Goal: Navigation & Orientation: Understand site structure

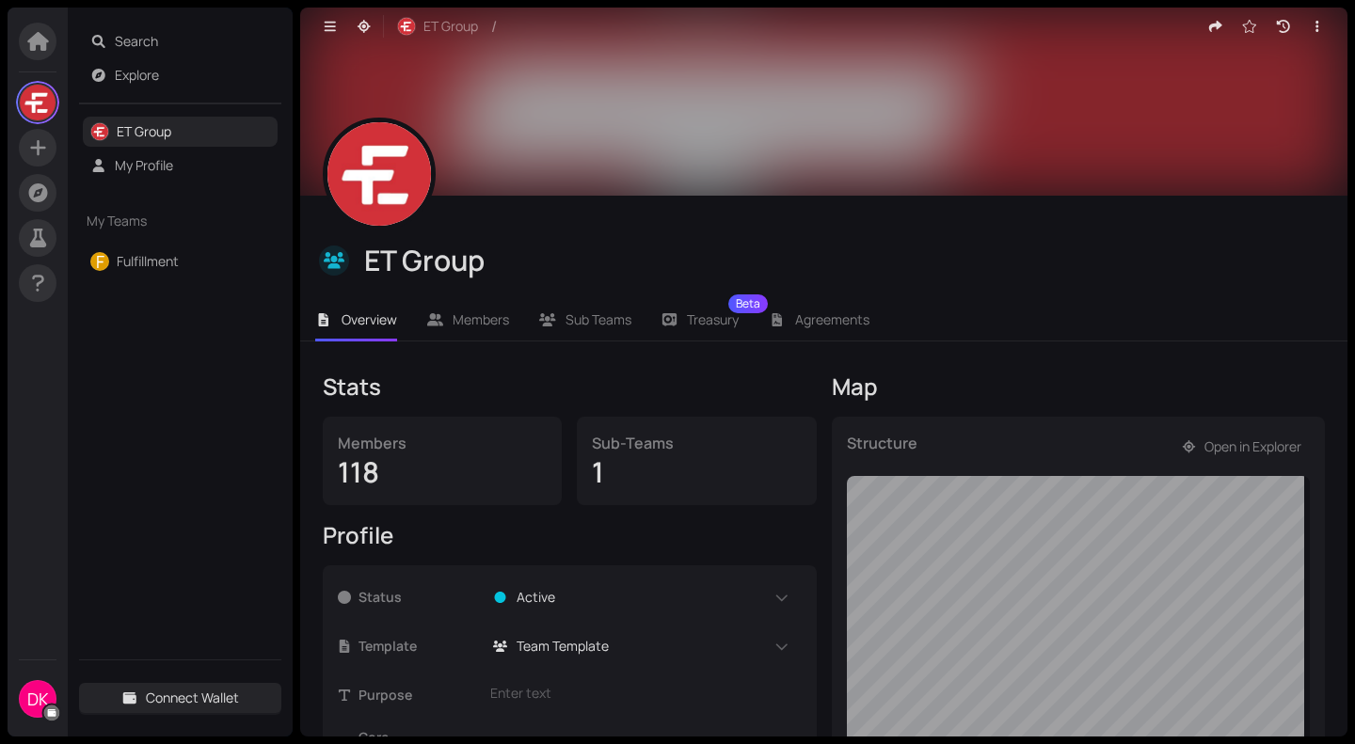
click at [1225, 430] on div "Structure Open in Explorer" at bounding box center [1079, 686] width 494 height 538
click at [1214, 455] on span "Open in Explorer" at bounding box center [1252, 447] width 97 height 21
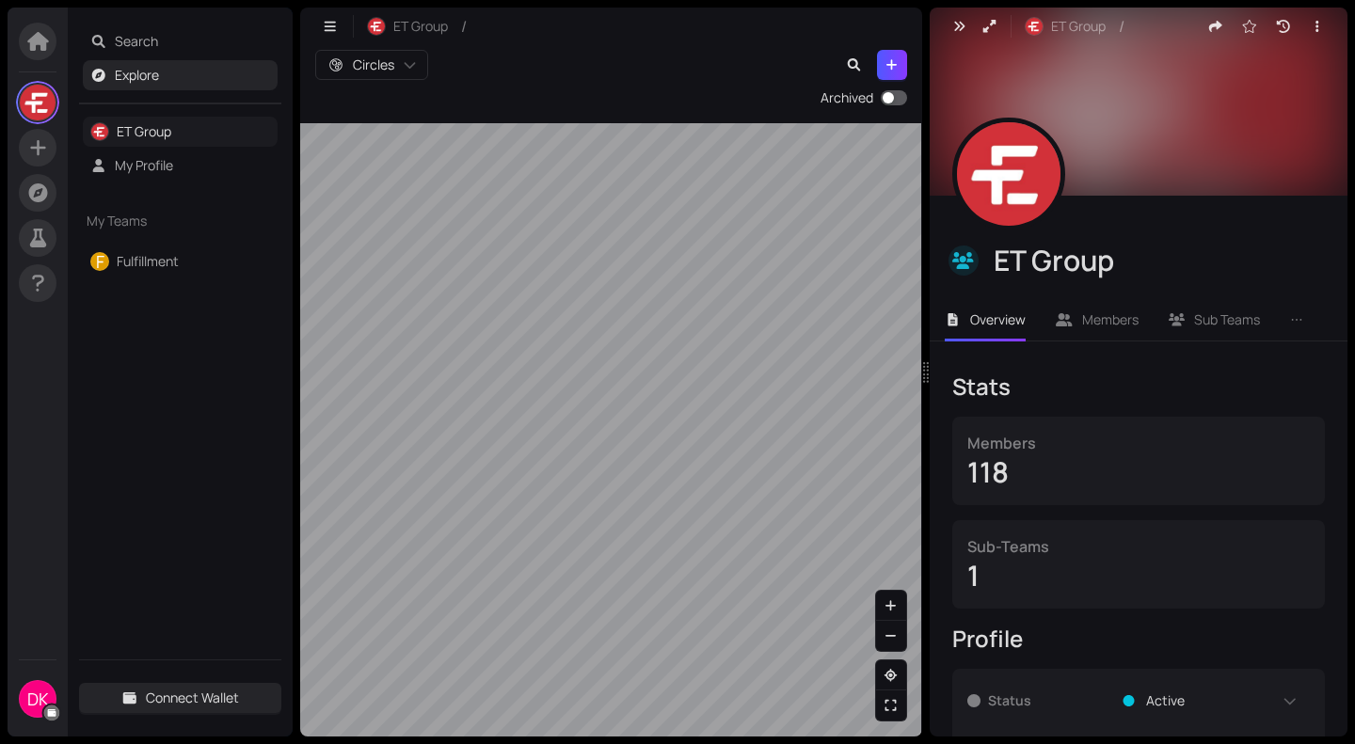
click at [171, 123] on link "ET Group" at bounding box center [144, 131] width 55 height 18
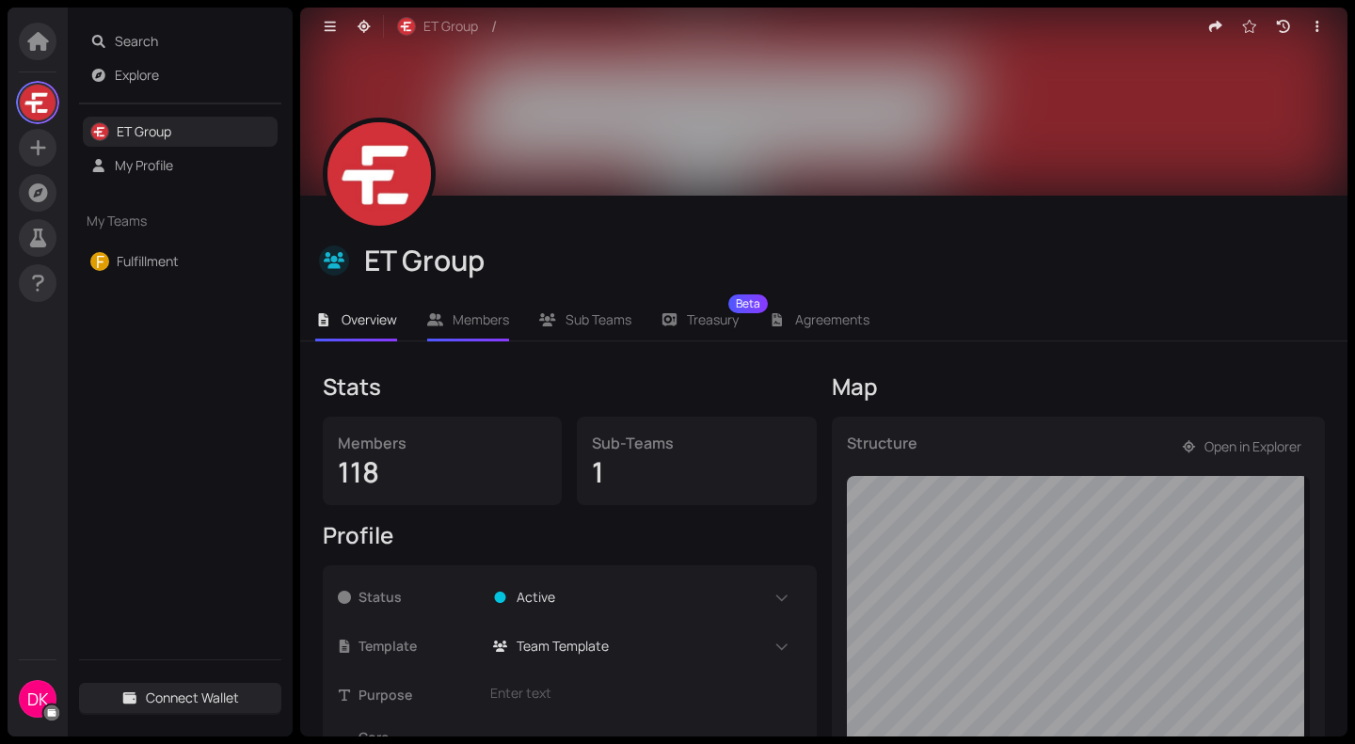
click at [507, 323] on span "Members" at bounding box center [481, 319] width 56 height 18
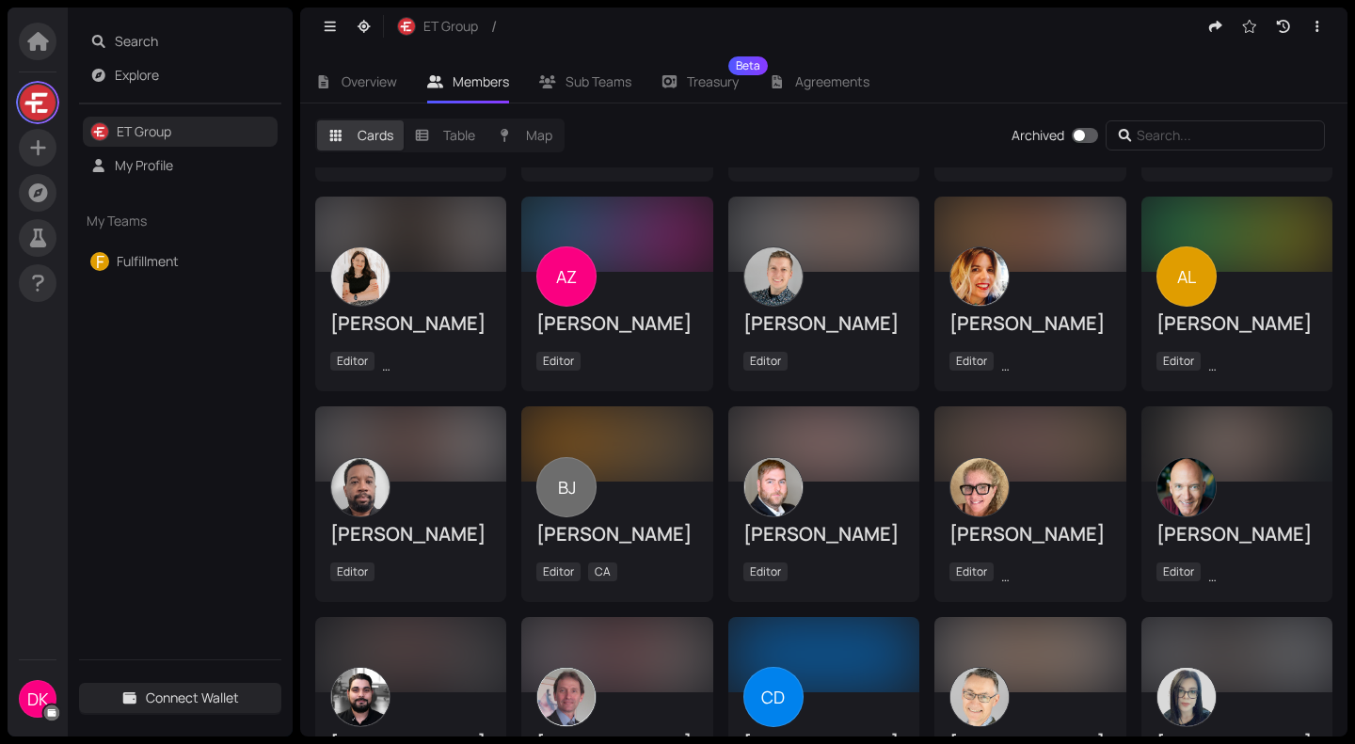
scroll to position [250, 0]
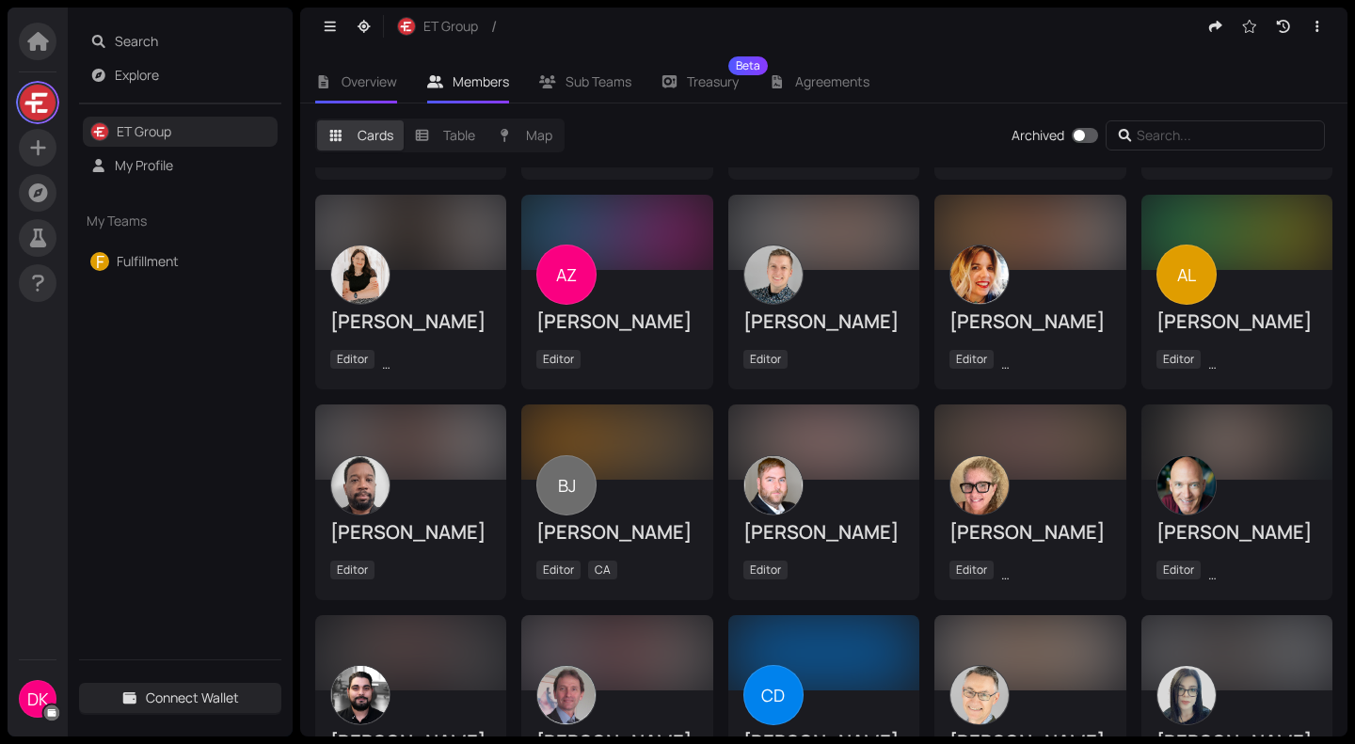
click at [363, 73] on span "Overview" at bounding box center [370, 81] width 56 height 18
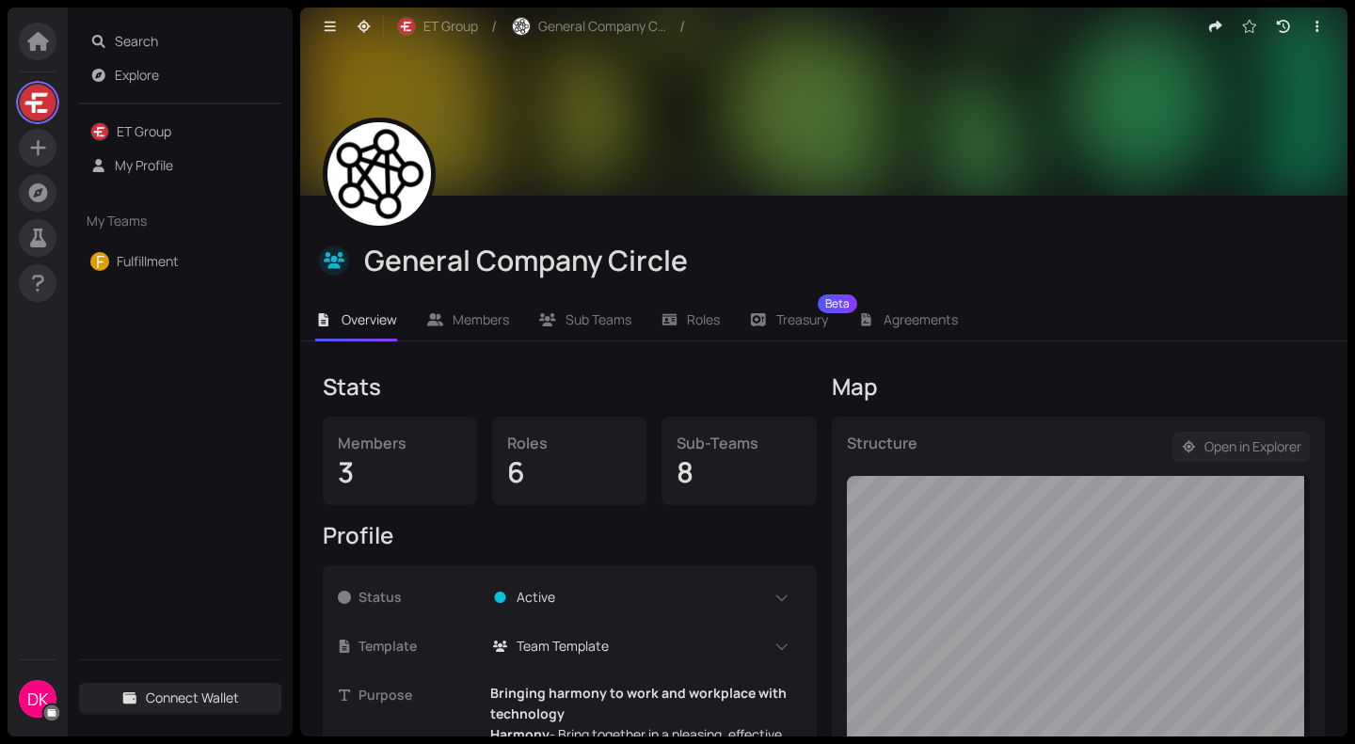
click at [1204, 455] on span "Open in Explorer" at bounding box center [1252, 447] width 97 height 21
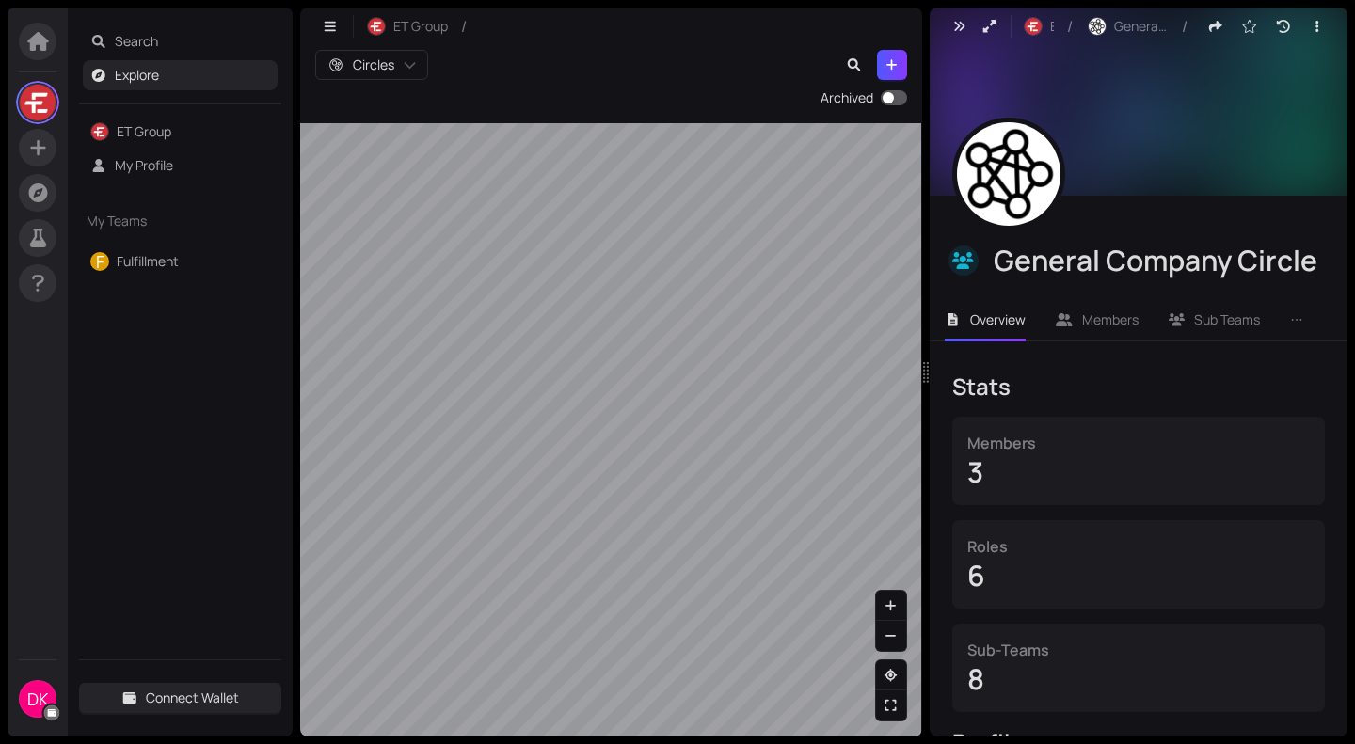
click at [547, 743] on html "DK Search Explore ET Group My Profile My Teams F Fulfillment Connect Wallet ET …" at bounding box center [677, 372] width 1355 height 744
click at [595, 743] on html "DK Search Explore ET Group My Profile My Teams F Fulfillment Connect Wallet ET …" at bounding box center [677, 372] width 1355 height 744
